Goal: Entertainment & Leisure: Consume media (video, audio)

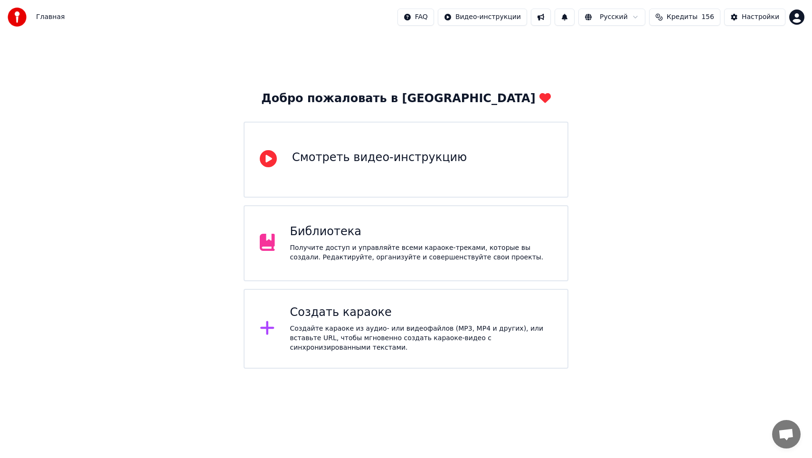
click at [311, 256] on div "Получите доступ и управляйте всеми караоке-треками, которые вы создали. Редакти…" at bounding box center [421, 252] width 262 height 19
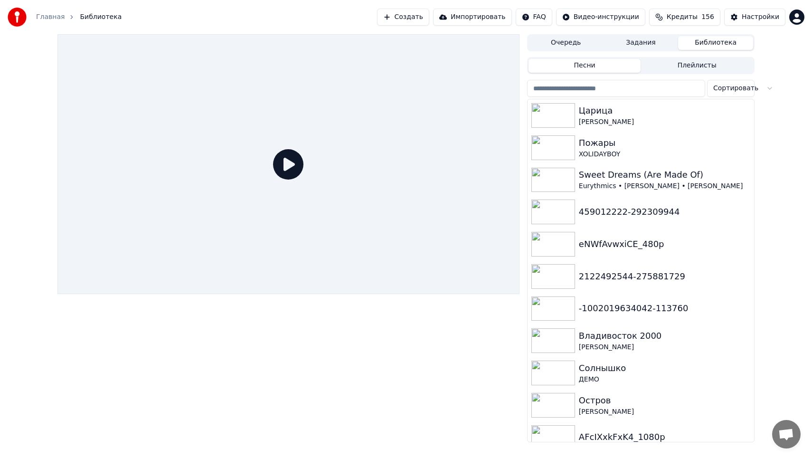
click at [651, 41] on button "Задания" at bounding box center [640, 43] width 75 height 14
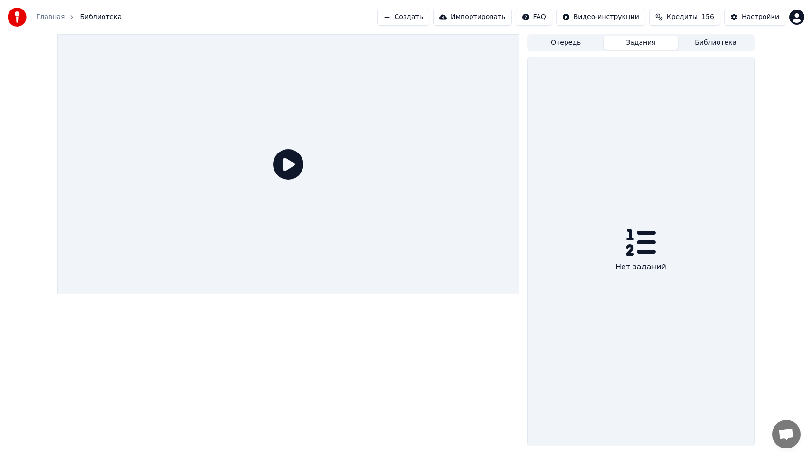
click at [695, 43] on button "Библиотека" at bounding box center [715, 43] width 75 height 14
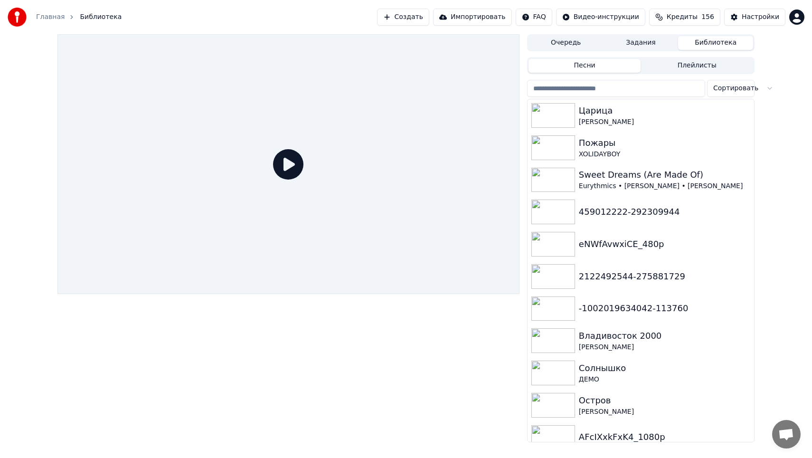
click at [595, 44] on button "Очередь" at bounding box center [565, 43] width 75 height 14
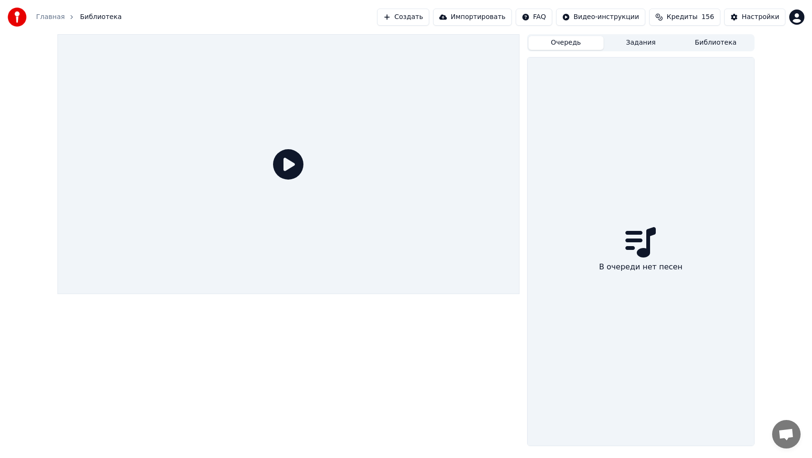
click at [626, 43] on button "Задания" at bounding box center [640, 43] width 75 height 14
click at [695, 53] on div "Очередь Задания Библиотека Нет заданий" at bounding box center [640, 240] width 227 height 412
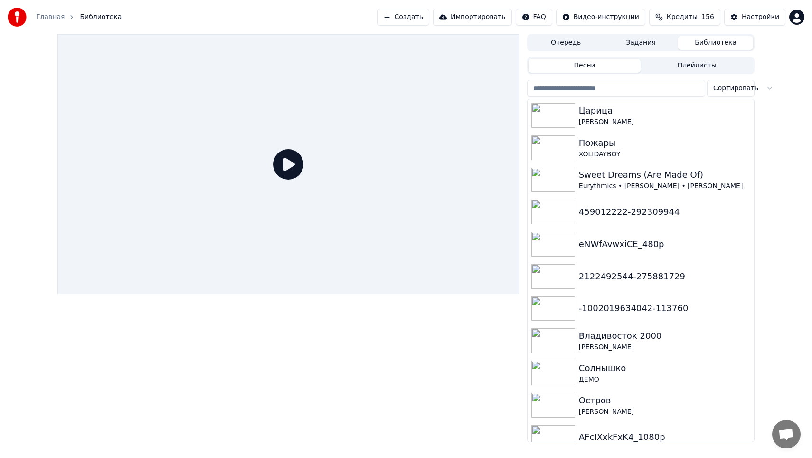
click at [695, 47] on button "Библиотека" at bounding box center [715, 43] width 75 height 14
click at [699, 74] on div "Песни Плейлисты Сортировать Царица [PERSON_NAME] Пожары XOLIDAYBOY Sweet Dreams…" at bounding box center [640, 249] width 227 height 385
click at [695, 71] on button "Плейлисты" at bounding box center [696, 66] width 112 height 14
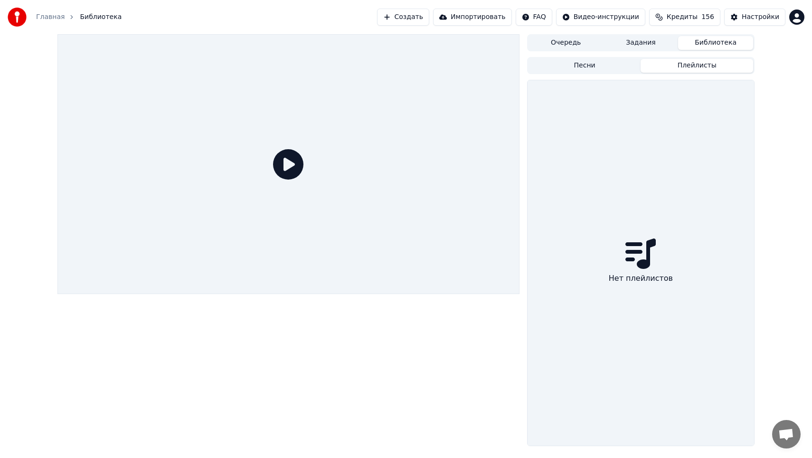
click at [625, 61] on button "Песни" at bounding box center [584, 66] width 112 height 14
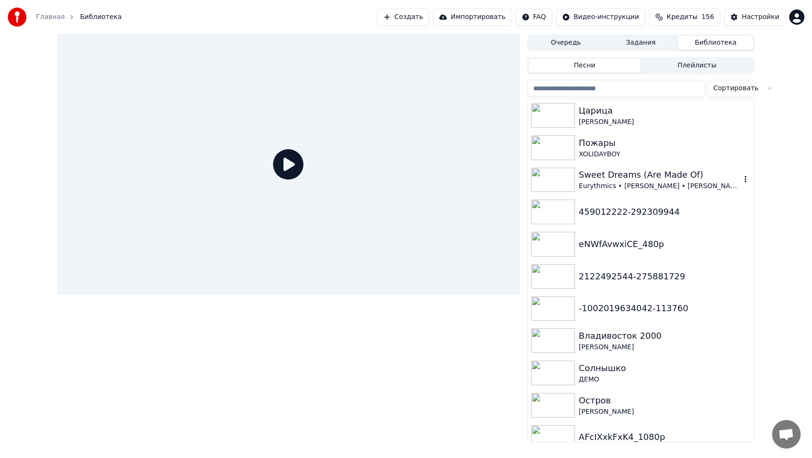
click at [560, 177] on img at bounding box center [553, 180] width 44 height 25
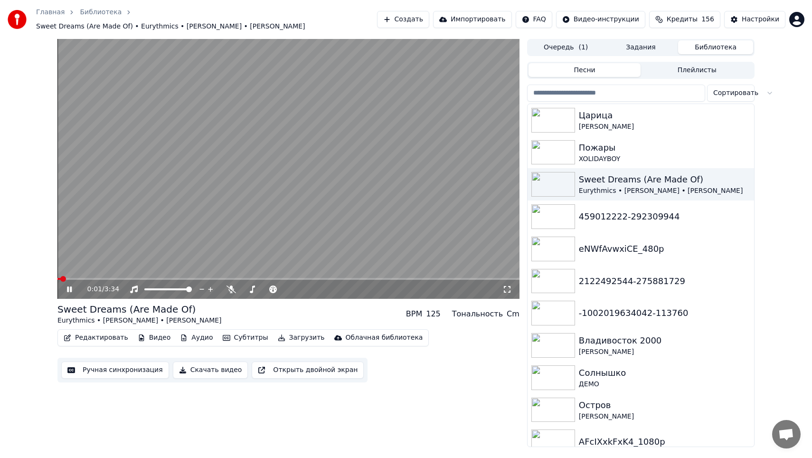
click at [234, 278] on span at bounding box center [288, 279] width 462 height 2
click at [271, 278] on span at bounding box center [288, 279] width 462 height 2
click at [262, 278] on span at bounding box center [165, 279] width 217 height 2
click at [252, 272] on video at bounding box center [288, 169] width 462 height 260
click at [231, 272] on video at bounding box center [288, 169] width 462 height 260
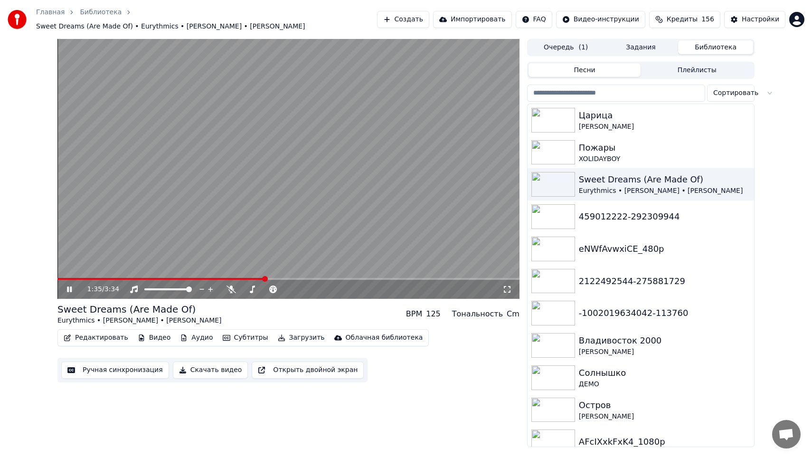
click at [230, 278] on span at bounding box center [160, 279] width 207 height 2
click at [227, 285] on icon at bounding box center [230, 289] width 9 height 8
click at [234, 287] on icon at bounding box center [230, 289] width 9 height 8
click at [232, 285] on icon at bounding box center [230, 289] width 9 height 8
click at [579, 154] on div "XOLIDAYBOY" at bounding box center [660, 158] width 162 height 9
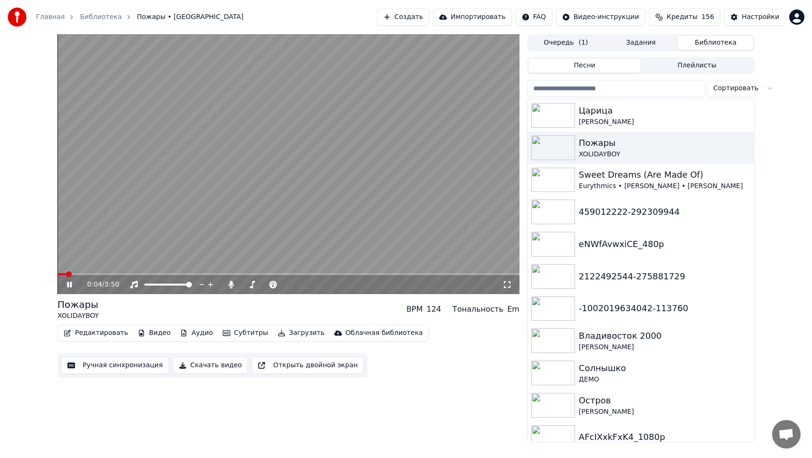
click at [90, 272] on video at bounding box center [288, 164] width 462 height 260
click at [90, 274] on span at bounding box center [288, 274] width 462 height 2
click at [76, 286] on icon at bounding box center [76, 285] width 22 height 8
click at [110, 274] on span at bounding box center [288, 274] width 462 height 2
click at [71, 285] on icon at bounding box center [69, 284] width 5 height 6
